Goal: Navigation & Orientation: Find specific page/section

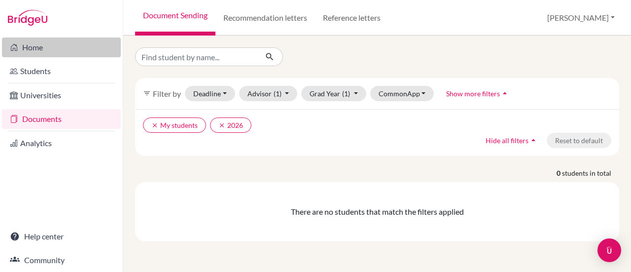
click at [35, 45] on link "Home" at bounding box center [61, 47] width 119 height 20
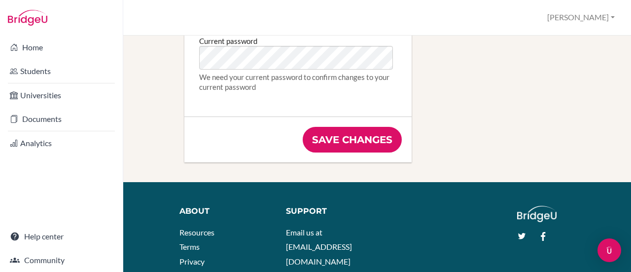
scroll to position [664, 0]
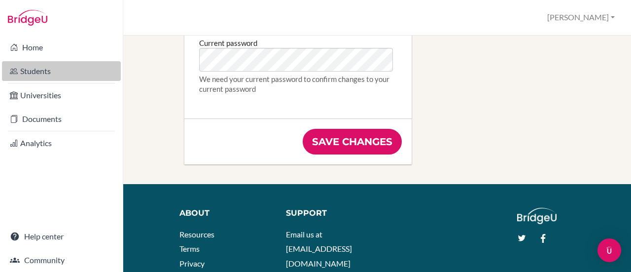
click at [35, 69] on link "Students" at bounding box center [61, 71] width 119 height 20
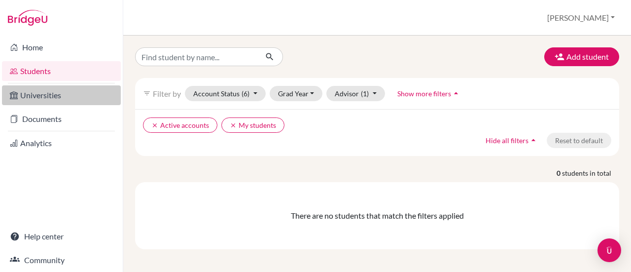
click at [90, 91] on link "Universities" at bounding box center [61, 95] width 119 height 20
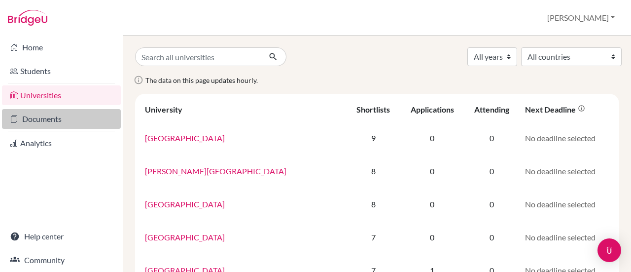
click at [84, 114] on link "Documents" at bounding box center [61, 119] width 119 height 20
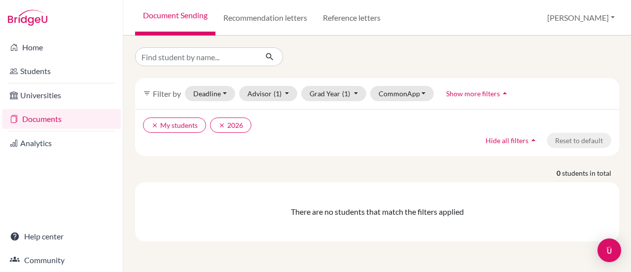
click at [84, 114] on link "Documents" at bounding box center [61, 119] width 119 height 20
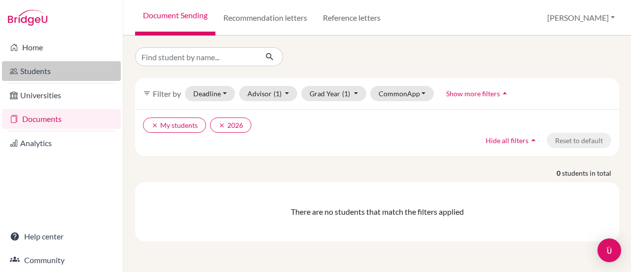
click at [61, 74] on link "Students" at bounding box center [61, 71] width 119 height 20
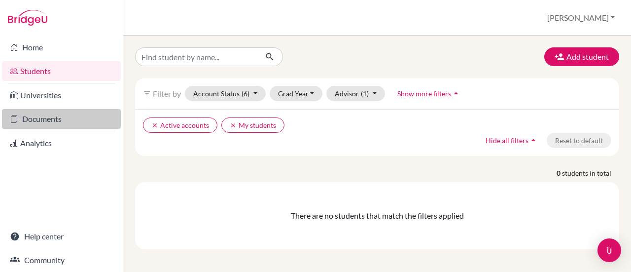
click at [33, 119] on link "Documents" at bounding box center [61, 119] width 119 height 20
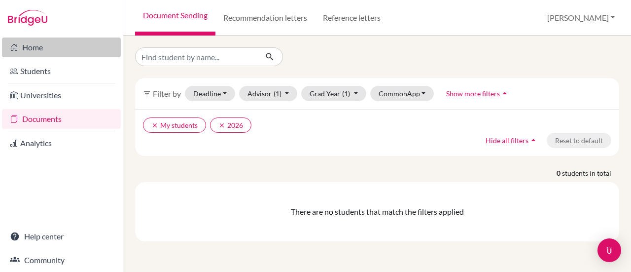
click at [53, 53] on link "Home" at bounding box center [61, 47] width 119 height 20
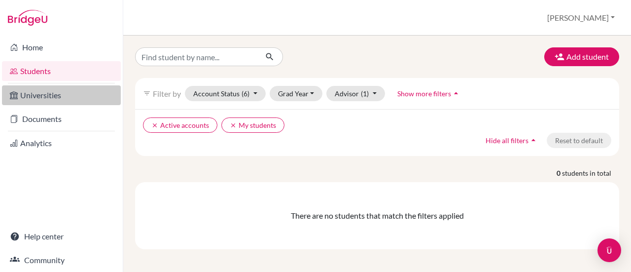
click at [42, 97] on link "Universities" at bounding box center [61, 95] width 119 height 20
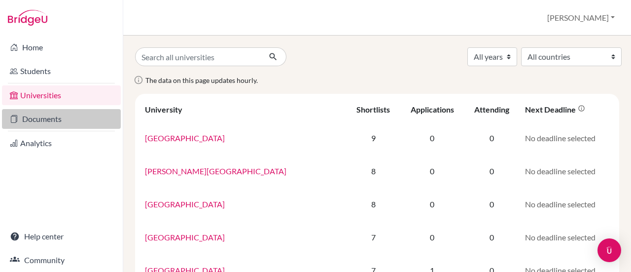
click at [47, 112] on link "Documents" at bounding box center [61, 119] width 119 height 20
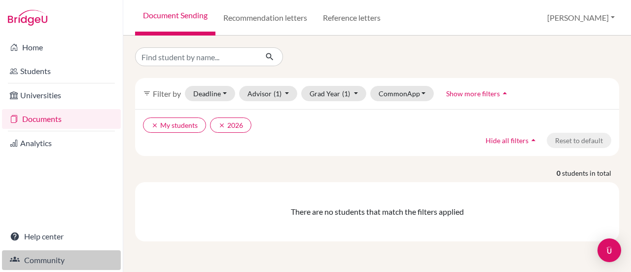
click at [30, 263] on link "Community" at bounding box center [61, 260] width 119 height 20
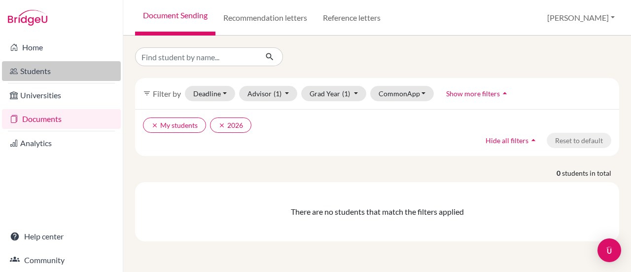
click at [75, 62] on link "Students" at bounding box center [61, 71] width 119 height 20
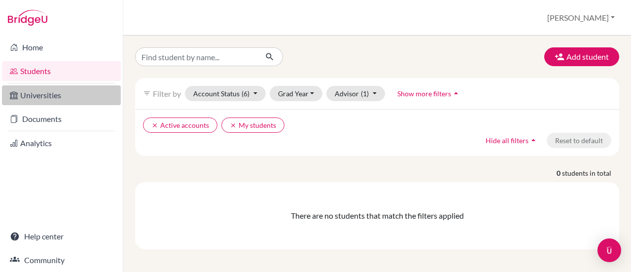
click at [49, 101] on link "Universities" at bounding box center [61, 95] width 119 height 20
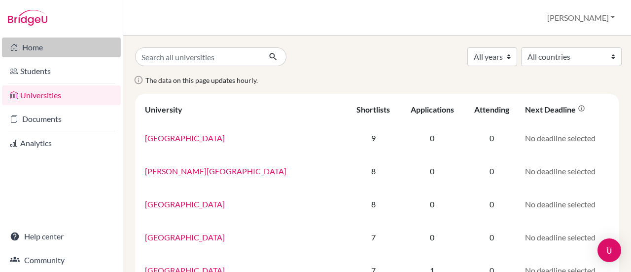
click at [33, 45] on link "Home" at bounding box center [61, 47] width 119 height 20
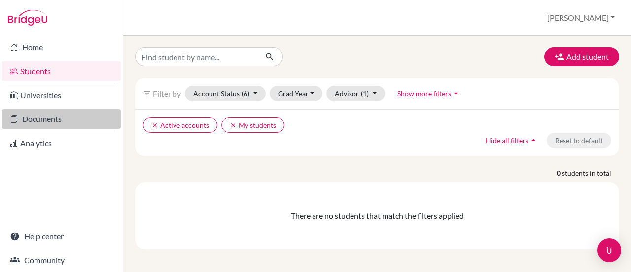
click at [45, 120] on link "Documents" at bounding box center [61, 119] width 119 height 20
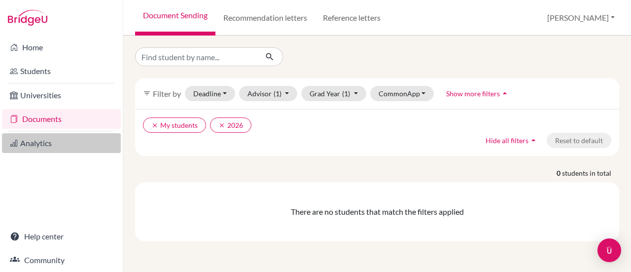
click at [46, 147] on link "Analytics" at bounding box center [61, 143] width 119 height 20
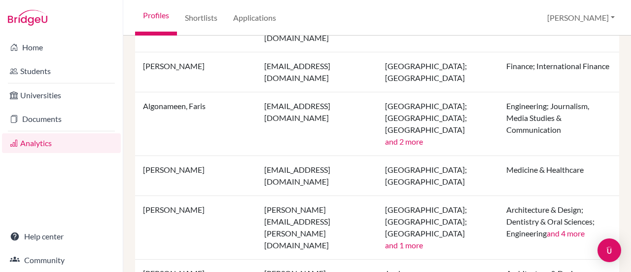
scroll to position [1094, 0]
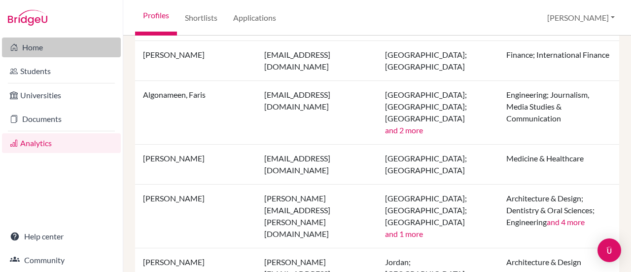
click at [49, 52] on link "Home" at bounding box center [61, 47] width 119 height 20
